Goal: Find specific page/section: Find specific page/section

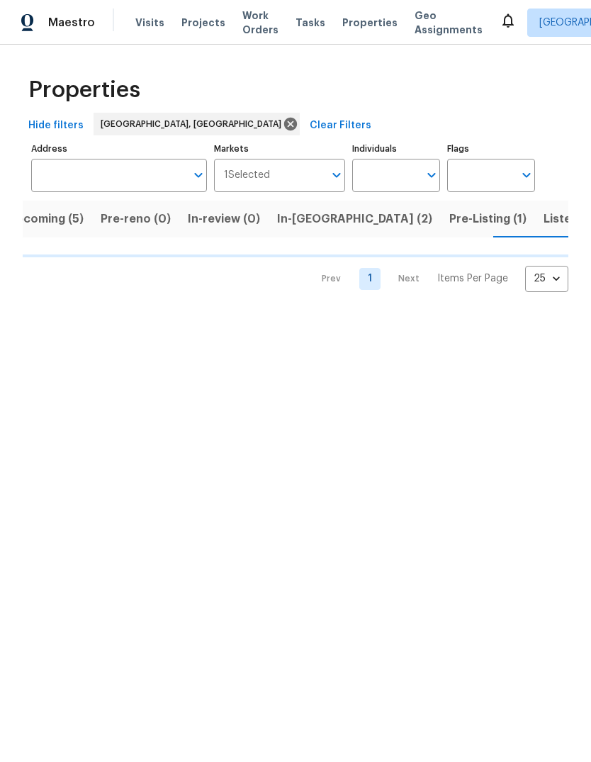
scroll to position [0, 23]
click at [544, 223] on span "Listed (7)" at bounding box center [570, 219] width 53 height 20
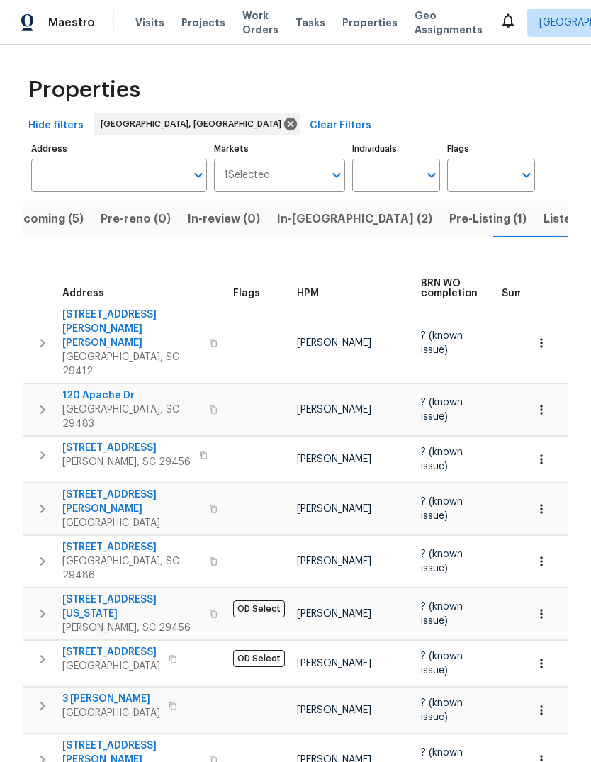
click at [544, 228] on span "Listed (7)" at bounding box center [570, 219] width 53 height 20
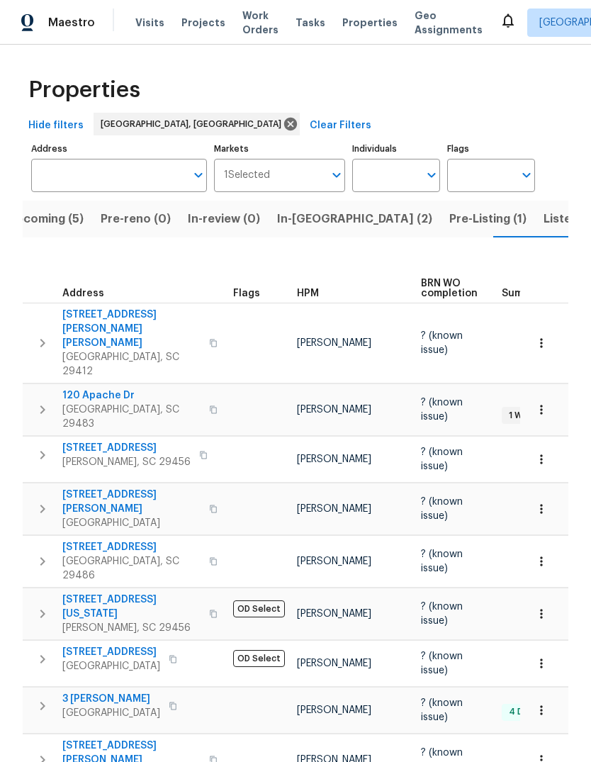
click at [535, 235] on button "Listed (7)" at bounding box center [570, 219] width 70 height 37
